Goal: Task Accomplishment & Management: Use online tool/utility

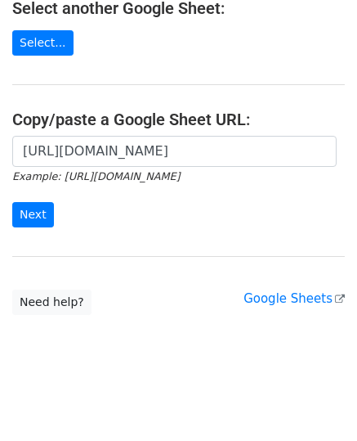
scroll to position [206, 0]
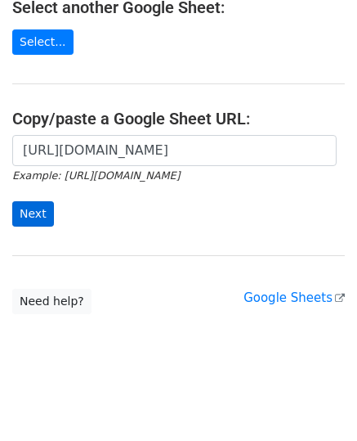
type input "https://docs.google.com/spreadsheets/d/1CWXQPbUmW_RWyA84CO0ZpMm4pUbcSJnmrHxF__l…"
click at [38, 215] on input "Next" at bounding box center [33, 213] width 42 height 25
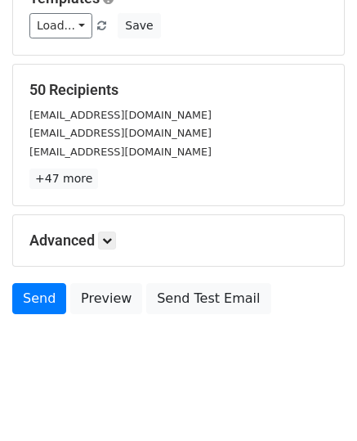
scroll to position [256, 0]
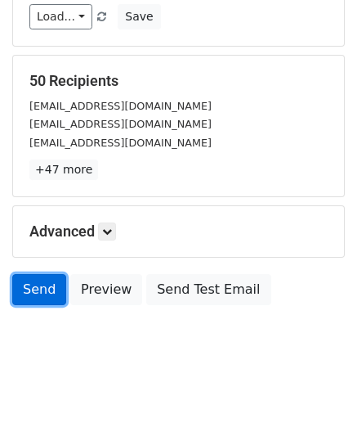
click at [44, 279] on link "Send" at bounding box center [39, 289] width 54 height 31
click at [41, 285] on link "Send" at bounding box center [39, 289] width 54 height 31
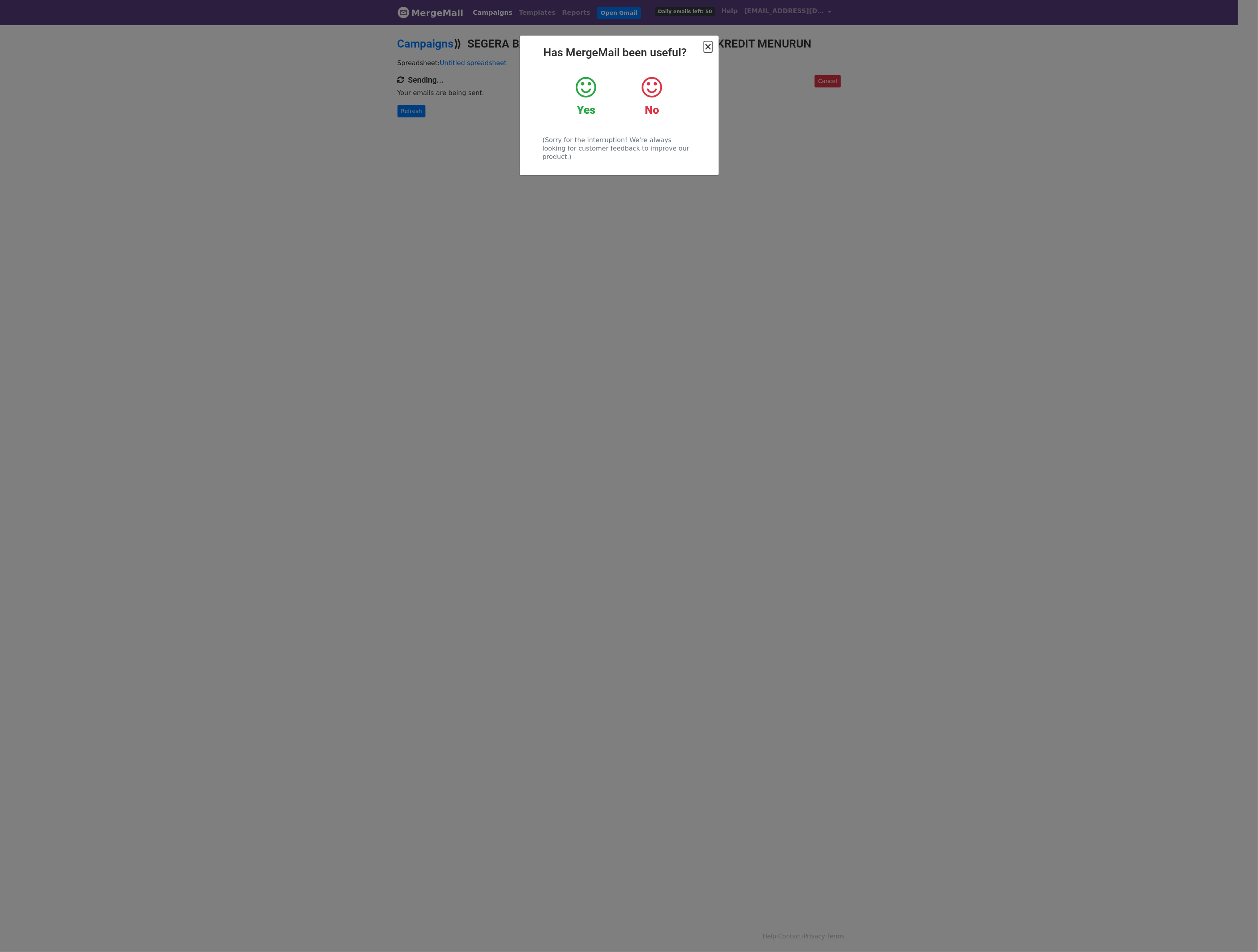
click at [706, 41] on span "×" at bounding box center [708, 46] width 8 height 11
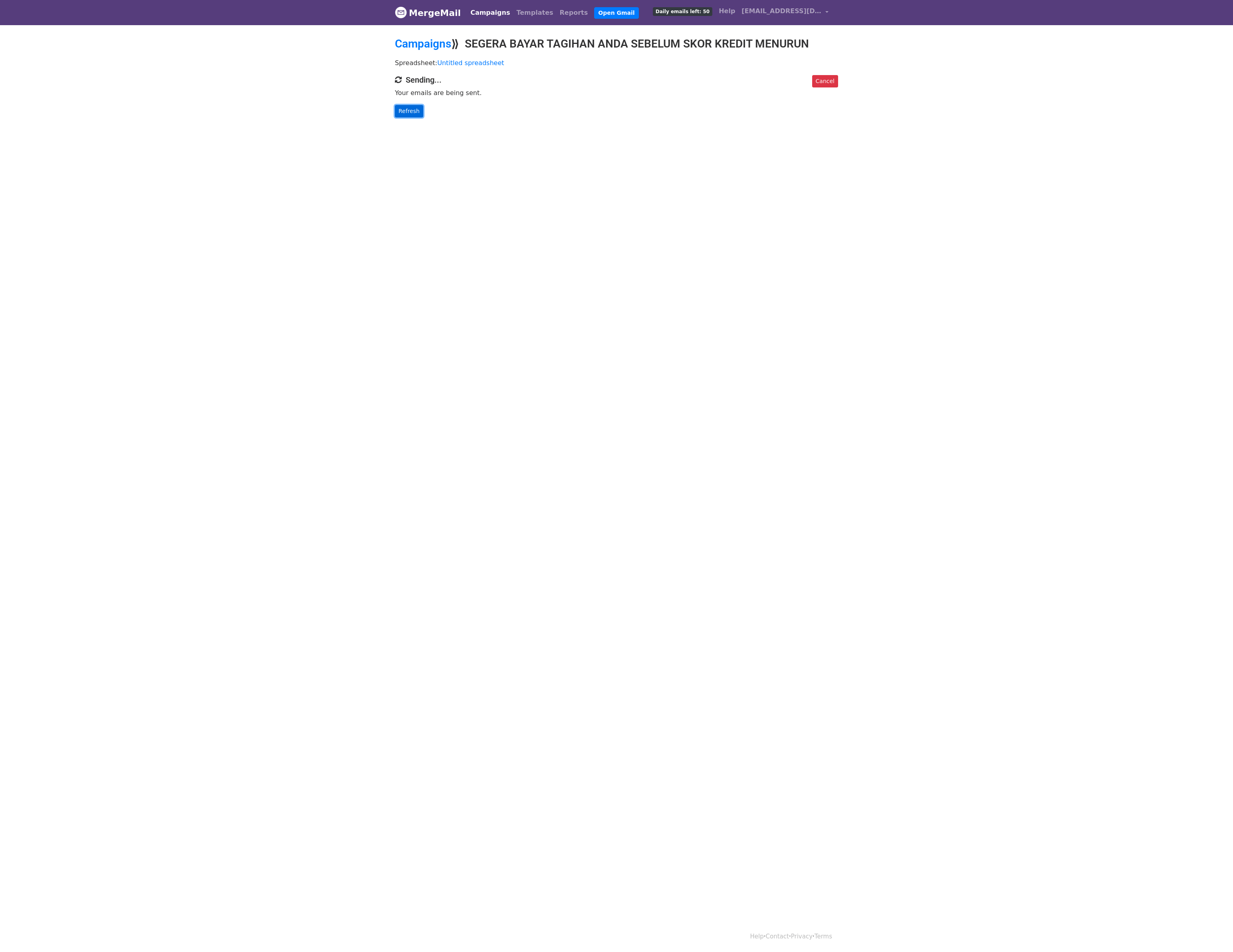
click at [416, 108] on link "Refresh" at bounding box center [409, 111] width 28 height 12
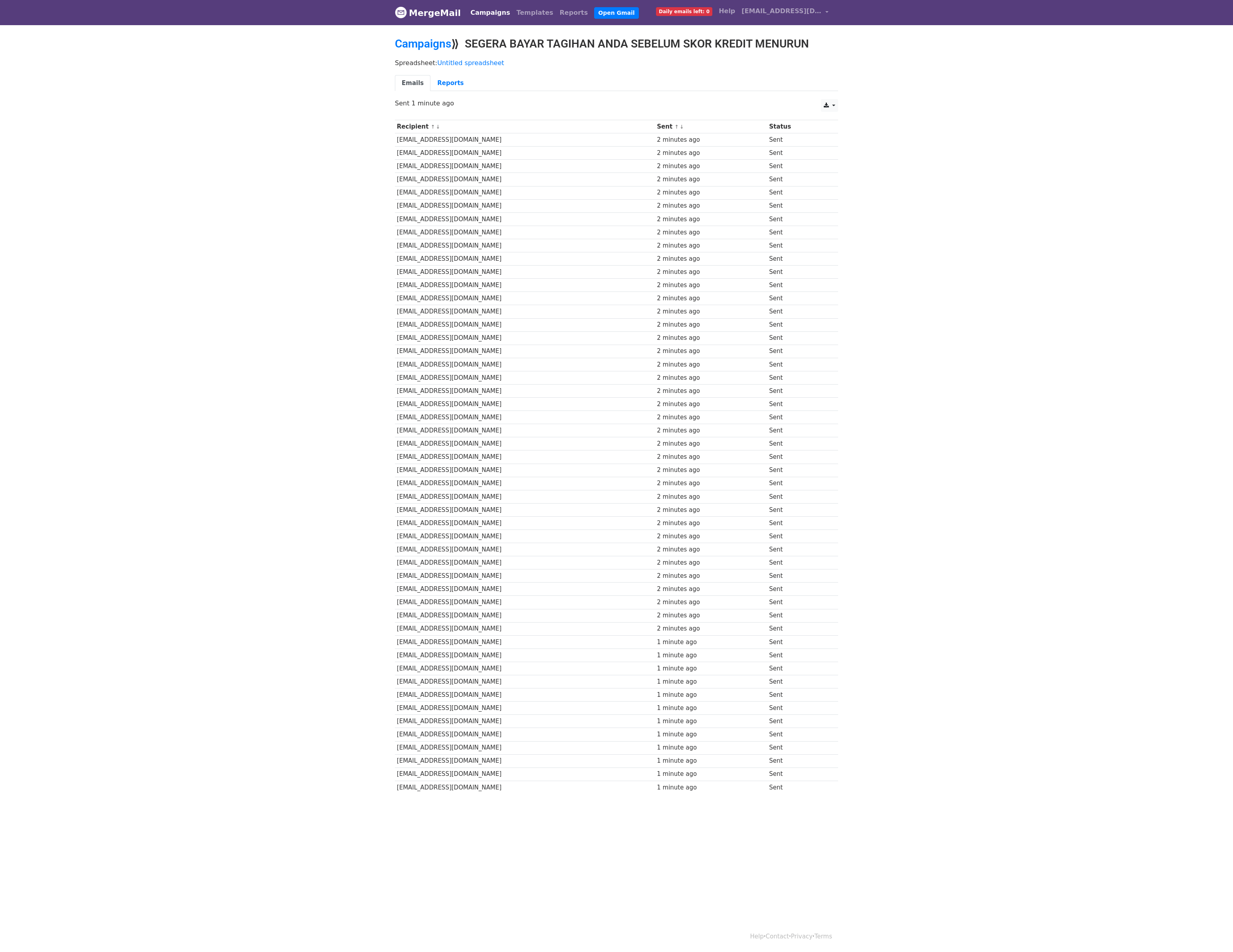
drag, startPoint x: 467, startPoint y: 38, endPoint x: 829, endPoint y: 49, distance: 362.2
click at [829, 49] on h2 "Campaigns ⟫ SEGERA BAYAR TAGIHAN ANDA SEBELUM SKOR KREDIT MENURUN" at bounding box center [616, 44] width 443 height 14
copy h2 "SEGERA BAYAR TAGIHAN ANDA SEBELUM SKOR KREDIT MENURUN"
click at [829, 49] on h2 "Campaigns ⟫ SEGERA BAYAR TAGIHAN ANDA SEBELUM SKOR KREDIT MENURUN" at bounding box center [616, 44] width 443 height 14
